Goal: Obtain resource: Obtain resource

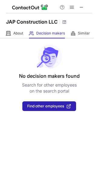
click at [15, 32] on span "About" at bounding box center [18, 33] width 10 height 5
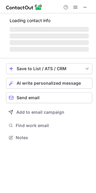
scroll to position [132, 96]
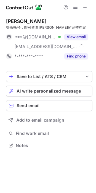
scroll to position [142, 96]
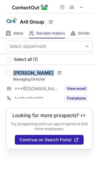
drag, startPoint x: 13, startPoint y: 72, endPoint x: 51, endPoint y: 71, distance: 37.9
click at [51, 71] on div "Ajay Sebastian Managing Director ***@gmail.com View email *-***-***-**** Find p…" at bounding box center [52, 86] width 82 height 33
copy div "Ajay Sebastian"
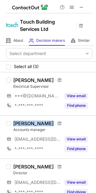
drag, startPoint x: 14, startPoint y: 123, endPoint x: 62, endPoint y: 122, distance: 47.3
click at [62, 122] on div "Stephanie Joyce" at bounding box center [52, 124] width 79 height 6
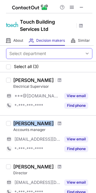
copy div "Stephanie Joyce"
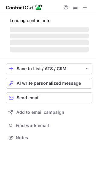
scroll to position [132, 96]
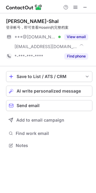
scroll to position [142, 96]
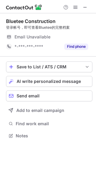
scroll to position [132, 96]
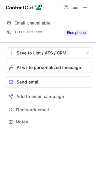
scroll to position [118, 96]
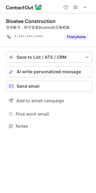
scroll to position [122, 96]
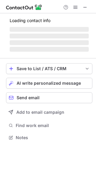
scroll to position [132, 96]
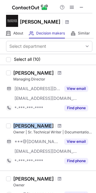
drag, startPoint x: 15, startPoint y: 126, endPoint x: 48, endPoint y: 126, distance: 32.4
click at [48, 126] on div "Mark Swinden" at bounding box center [52, 126] width 79 height 6
copy div "Mark Swinden"
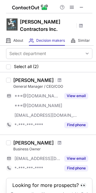
click at [15, 77] on div "Lee Hughes" at bounding box center [33, 80] width 41 height 6
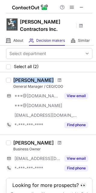
drag, startPoint x: 14, startPoint y: 73, endPoint x: 60, endPoint y: 73, distance: 45.8
click at [60, 77] on div "Lee Hughes" at bounding box center [52, 80] width 79 height 6
copy div "Lee Hughes"
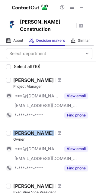
drag, startPoint x: 14, startPoint y: 127, endPoint x: 49, endPoint y: 126, distance: 35.5
click at [49, 130] on div "Scott Forrester" at bounding box center [52, 133] width 79 height 6
copy div "Scott Forrester"
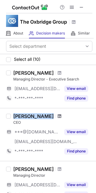
drag, startPoint x: 14, startPoint y: 116, endPoint x: 50, endPoint y: 117, distance: 36.4
click at [50, 117] on div "[PERSON_NAME]" at bounding box center [52, 116] width 79 height 6
copy div "[PERSON_NAME]"
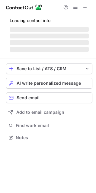
scroll to position [132, 96]
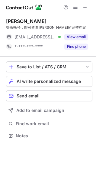
scroll to position [132, 96]
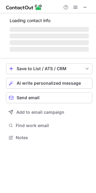
scroll to position [132, 96]
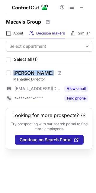
drag, startPoint x: 33, startPoint y: 70, endPoint x: 42, endPoint y: 69, distance: 9.5
click at [42, 69] on div "[PERSON_NAME] Managing Director [EMAIL_ADDRESS][DOMAIN_NAME] View email *-***-*…" at bounding box center [48, 86] width 96 height 43
copy div "[PERSON_NAME]"
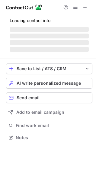
scroll to position [132, 96]
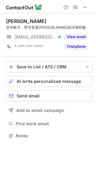
scroll to position [132, 96]
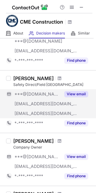
scroll to position [121, 0]
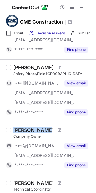
drag, startPoint x: 12, startPoint y: 130, endPoint x: 42, endPoint y: 131, distance: 29.1
click at [42, 131] on div "Todd Striley Company Owner ***@gmail.com ***@cmebuilditright.com View email *-*…" at bounding box center [52, 148] width 82 height 43
copy div "Todd Striley"
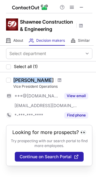
drag, startPoint x: 14, startPoint y: 80, endPoint x: 43, endPoint y: 79, distance: 29.4
click at [43, 79] on div "Ross Haffner" at bounding box center [33, 80] width 41 height 6
copy div "Ross Haffner"
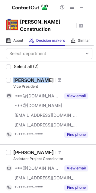
drag, startPoint x: 14, startPoint y: 73, endPoint x: 41, endPoint y: 73, distance: 26.7
click at [41, 77] on div "[PERSON_NAME]" at bounding box center [33, 80] width 41 height 6
copy div "[PERSON_NAME]"
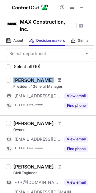
drag, startPoint x: 12, startPoint y: 74, endPoint x: 54, endPoint y: 74, distance: 41.8
click at [54, 77] on div "Delbert Friesen President / General Manager ***@earthmax.ca View email *-***-**…" at bounding box center [52, 93] width 82 height 33
copy div "Delbert Friesen"
